Goal: Transaction & Acquisition: Subscribe to service/newsletter

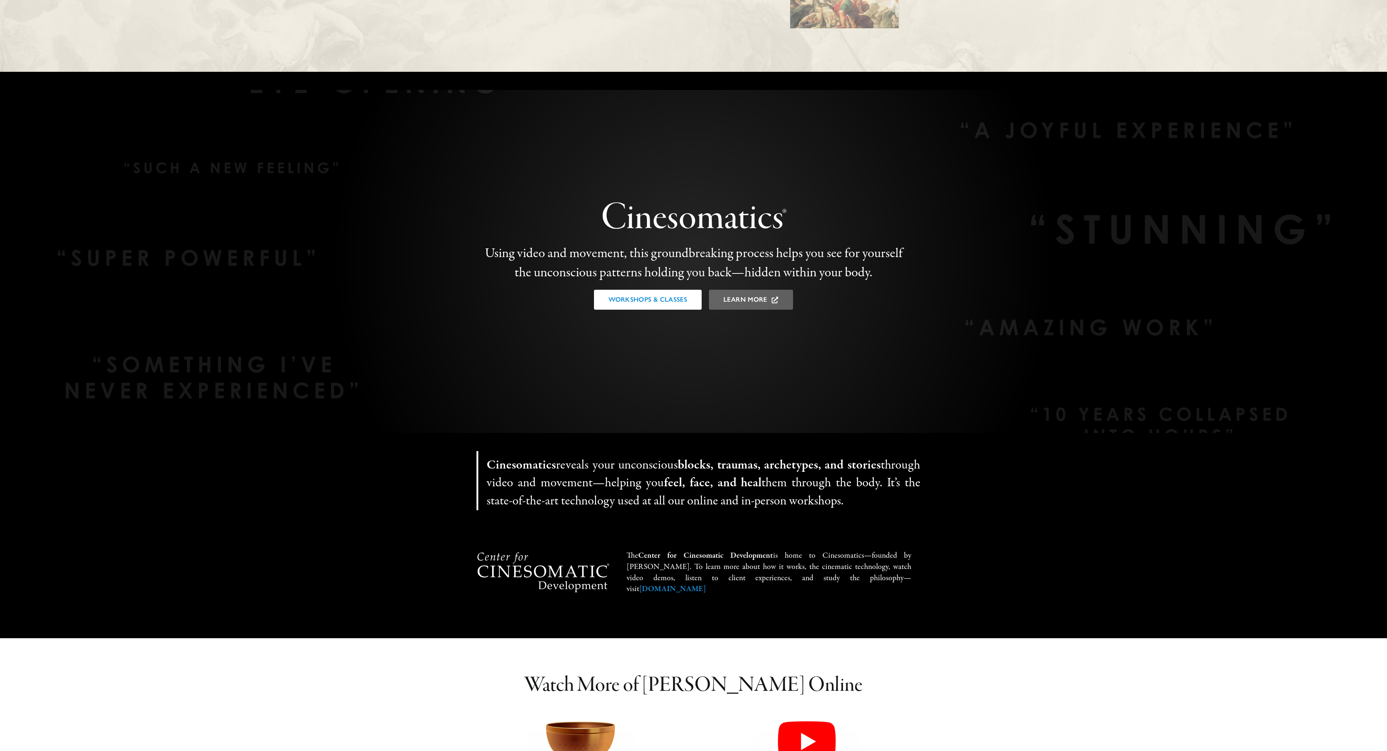
scroll to position [1197, 0]
click at [628, 304] on span "Workshops & Classes" at bounding box center [647, 300] width 79 height 8
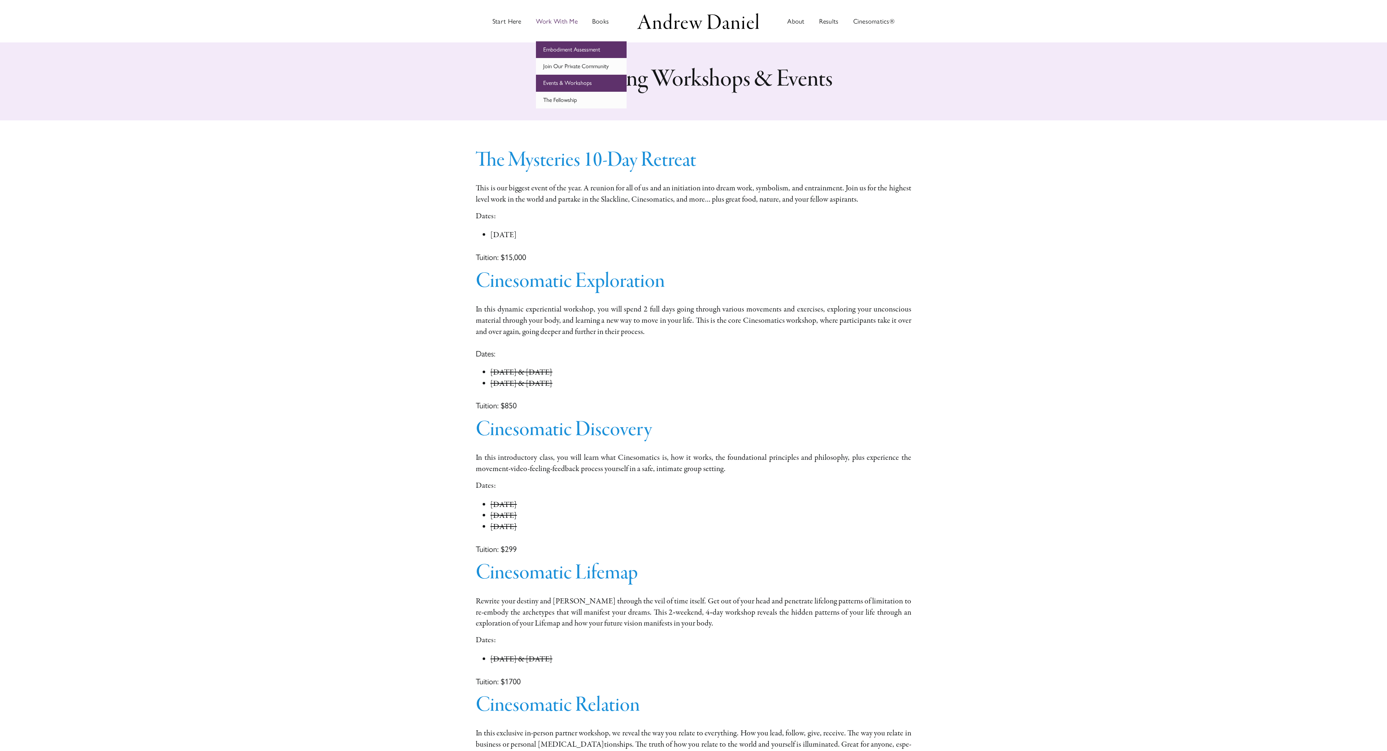
click at [563, 47] on span "Embodiment Assessment" at bounding box center [571, 49] width 57 height 7
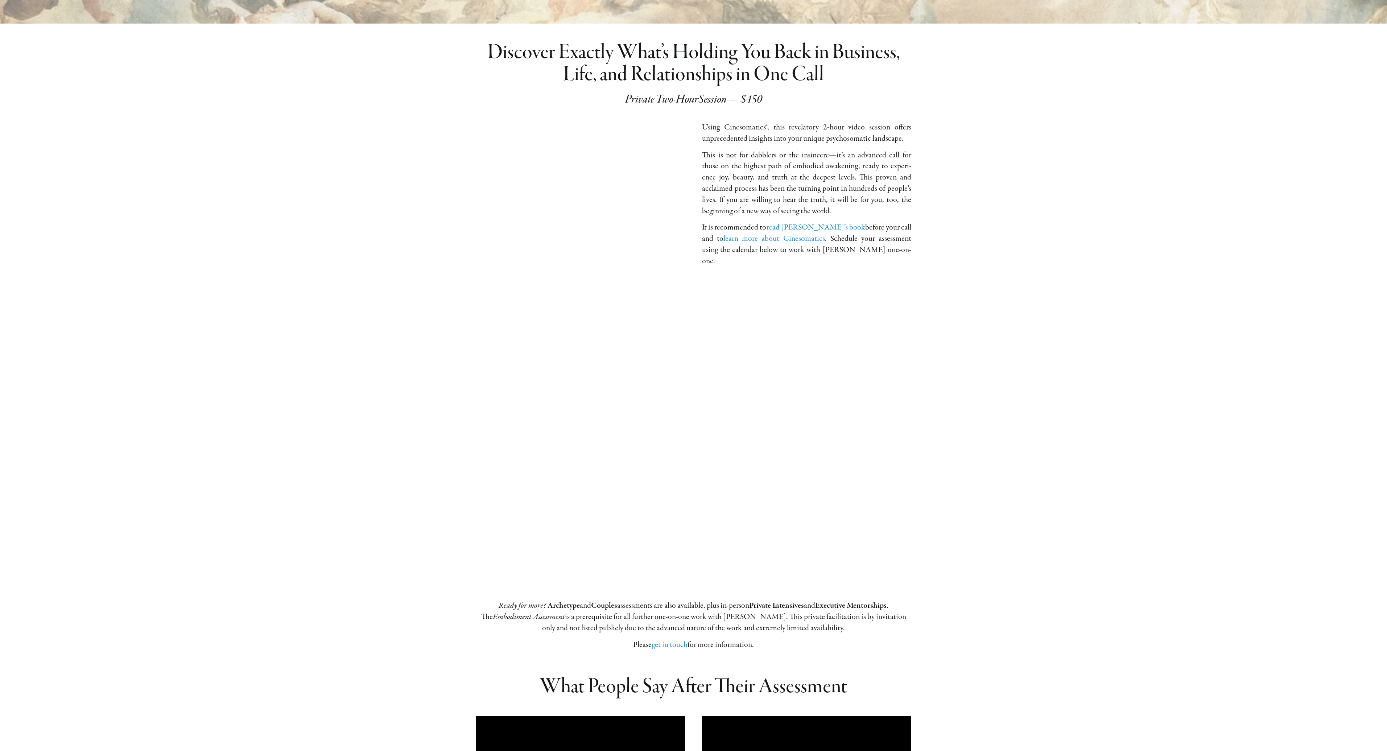
scroll to position [175, 0]
click at [315, 448] on div "Ready for more? Archetype and Couples assess­ments are also avail­able, plus in…" at bounding box center [693, 482] width 1387 height 347
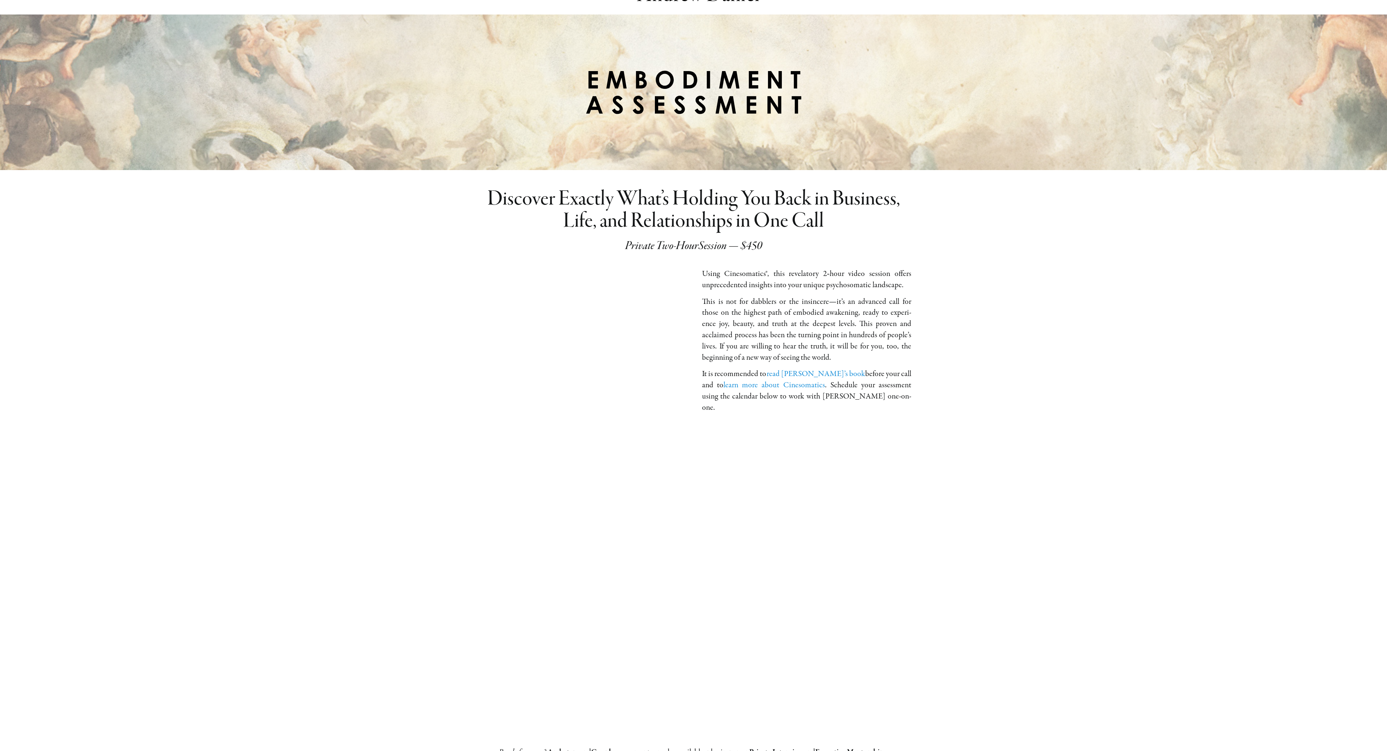
scroll to position [0, 0]
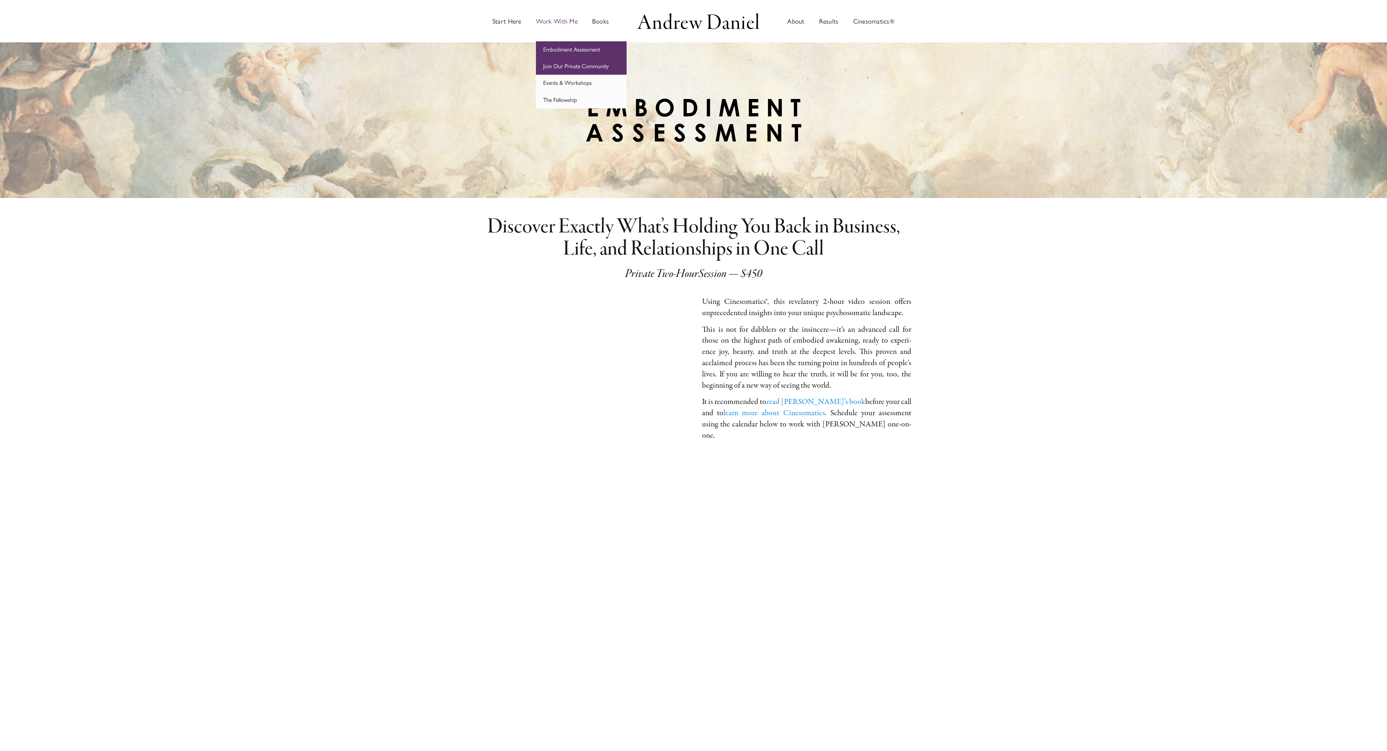
click at [561, 66] on span "Join Our Private Community" at bounding box center [576, 66] width 66 height 7
click at [564, 99] on span "The Fellowship" at bounding box center [560, 99] width 34 height 7
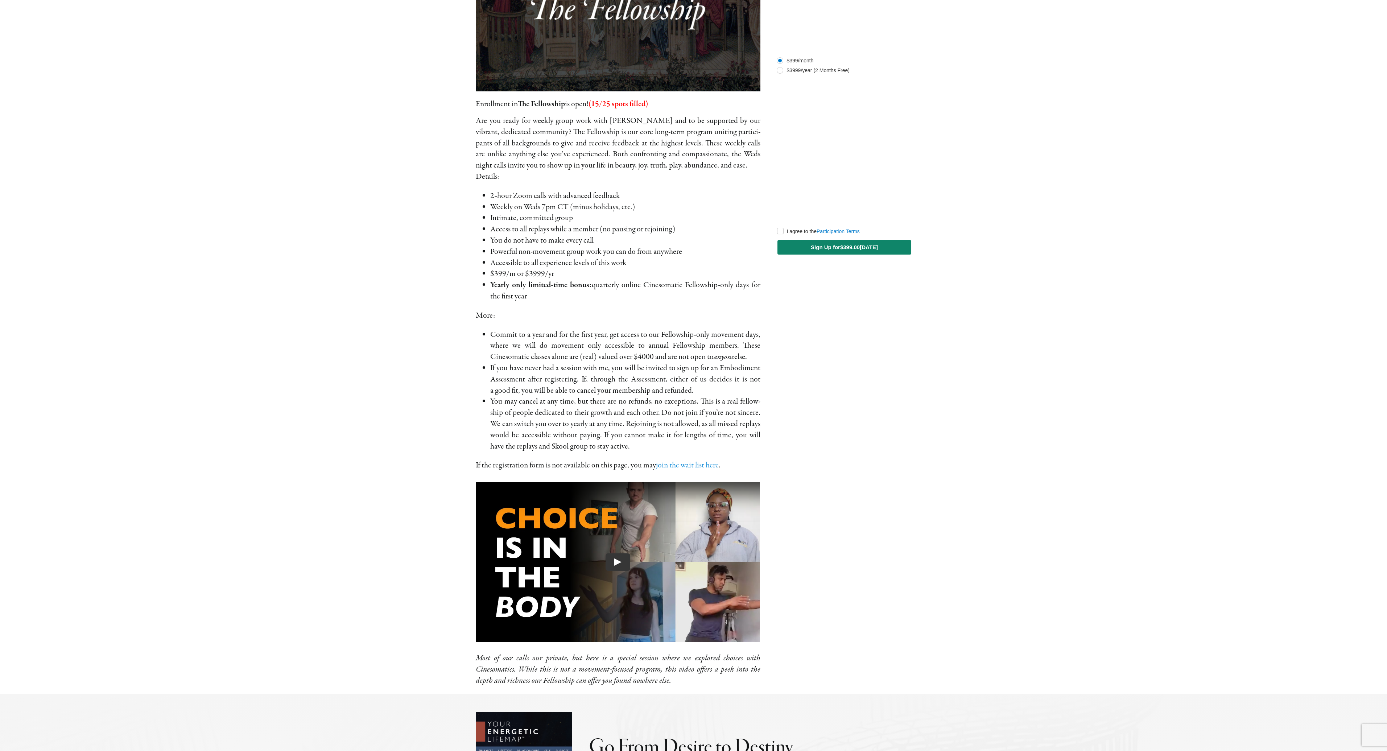
scroll to position [111, 0]
click at [628, 564] on button "Play" at bounding box center [618, 561] width 25 height 17
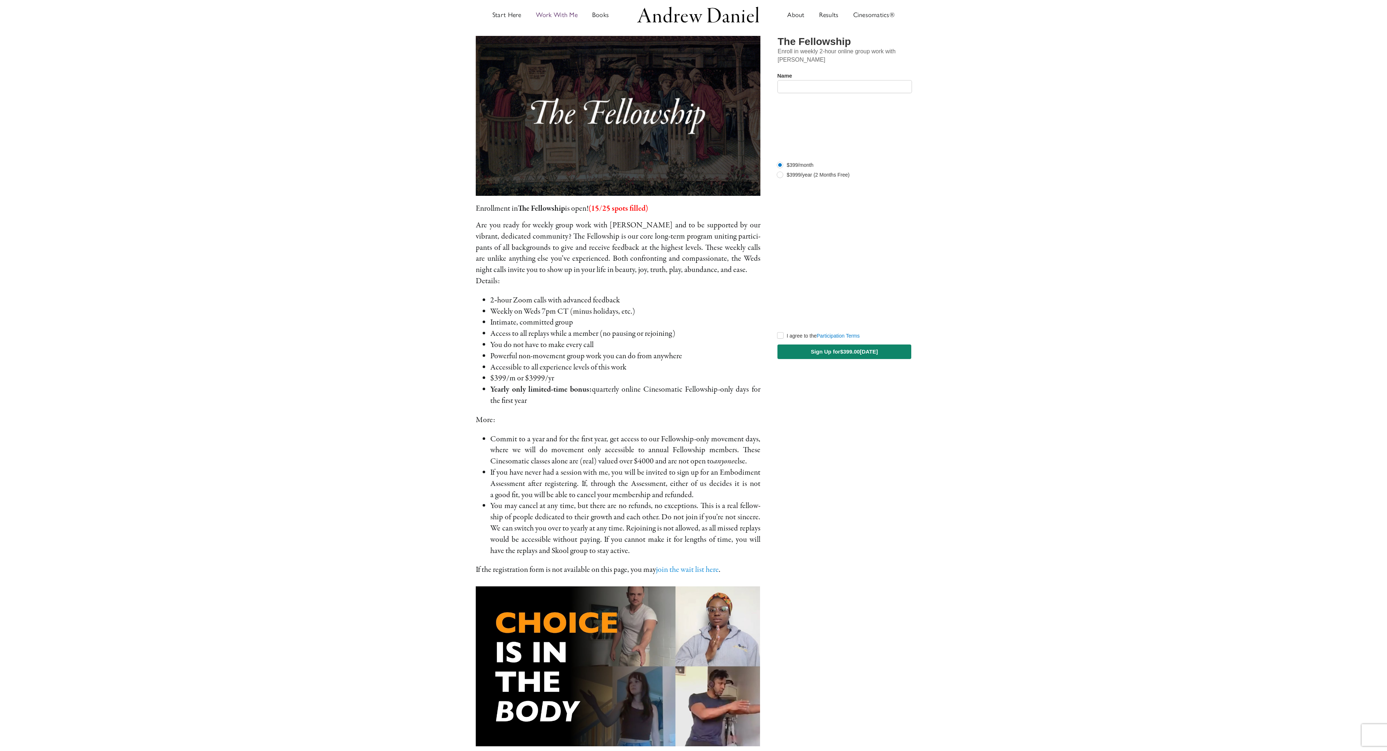
scroll to position [0, 0]
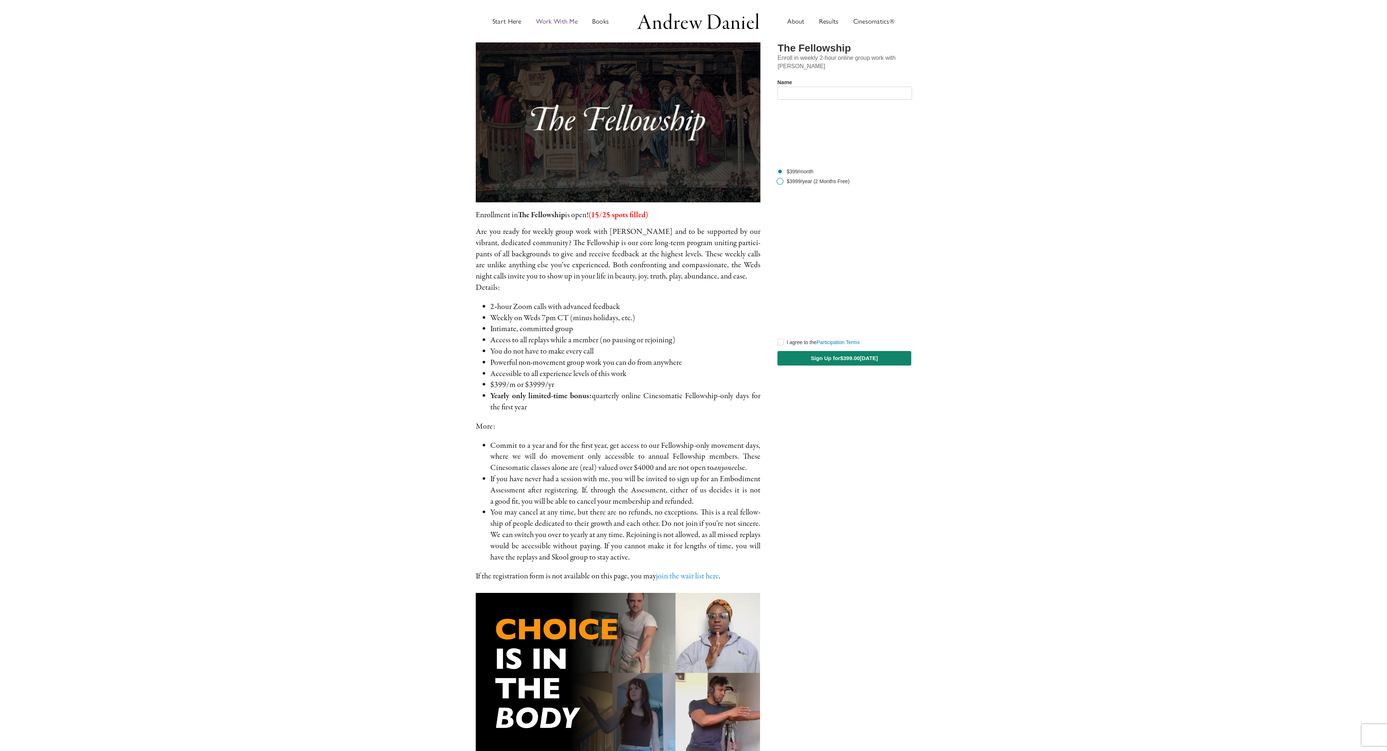
click at [781, 183] on input "$3999/year (2 Months Free)" at bounding box center [780, 181] width 6 height 6
radio input "true"
click at [368, 357] on main "The Fellowship Andrew Daniel Enrollment in The Fellowship is open! (15/25 spots…" at bounding box center [693, 423] width 1387 height 762
click at [824, 18] on span "Results" at bounding box center [829, 21] width 20 height 7
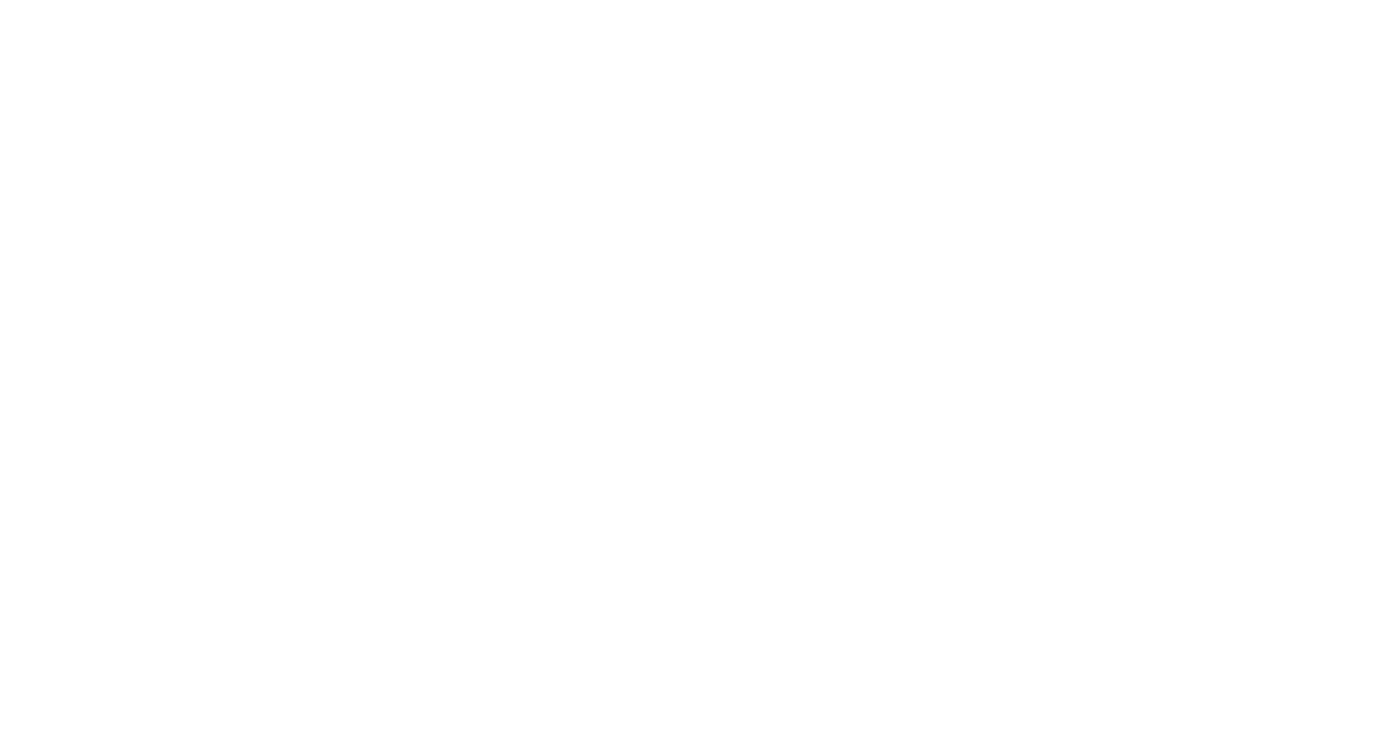
scroll to position [1549, 0]
